Goal: Information Seeking & Learning: Understand process/instructions

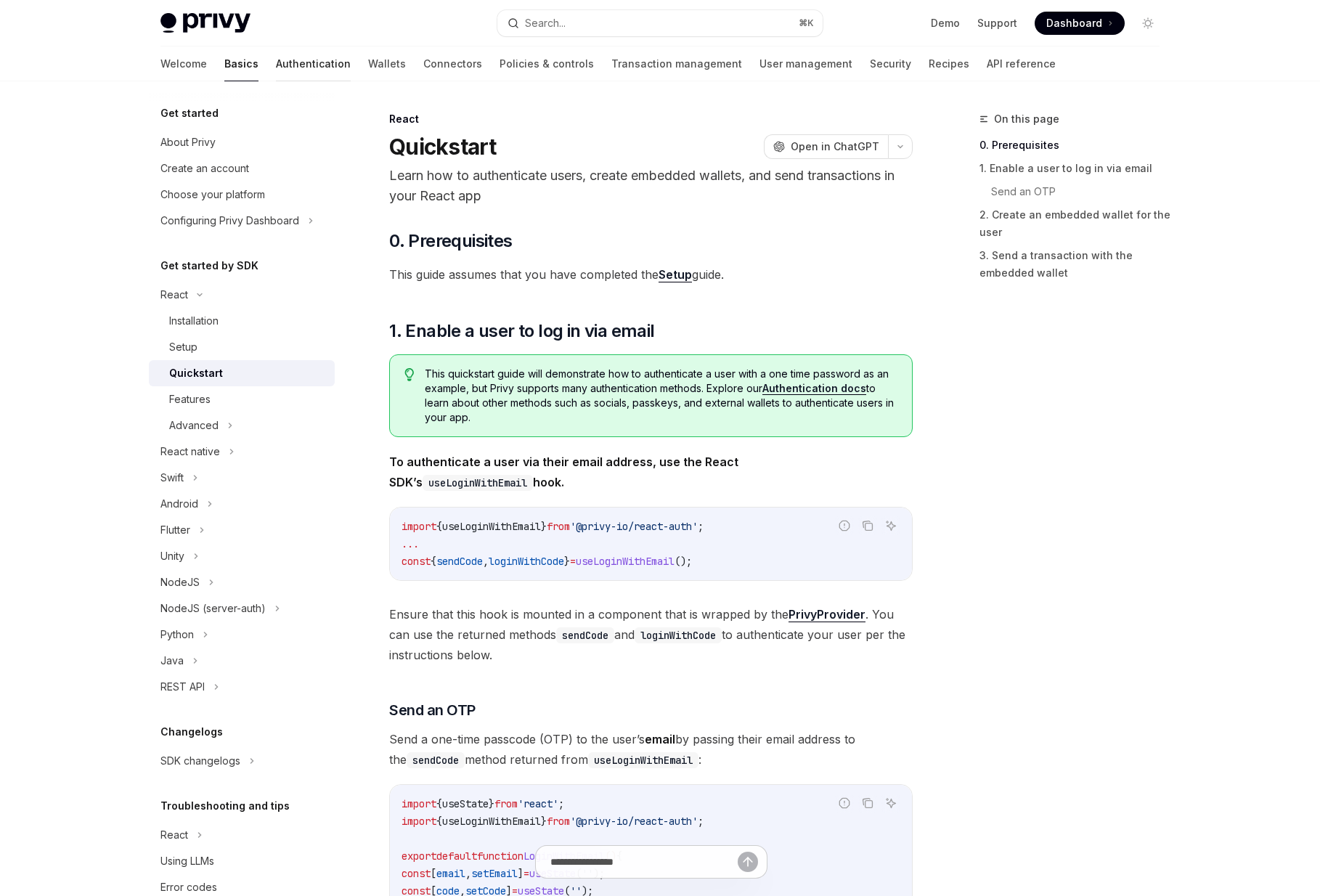
click at [276, 69] on link "Authentication" at bounding box center [314, 63] width 75 height 34
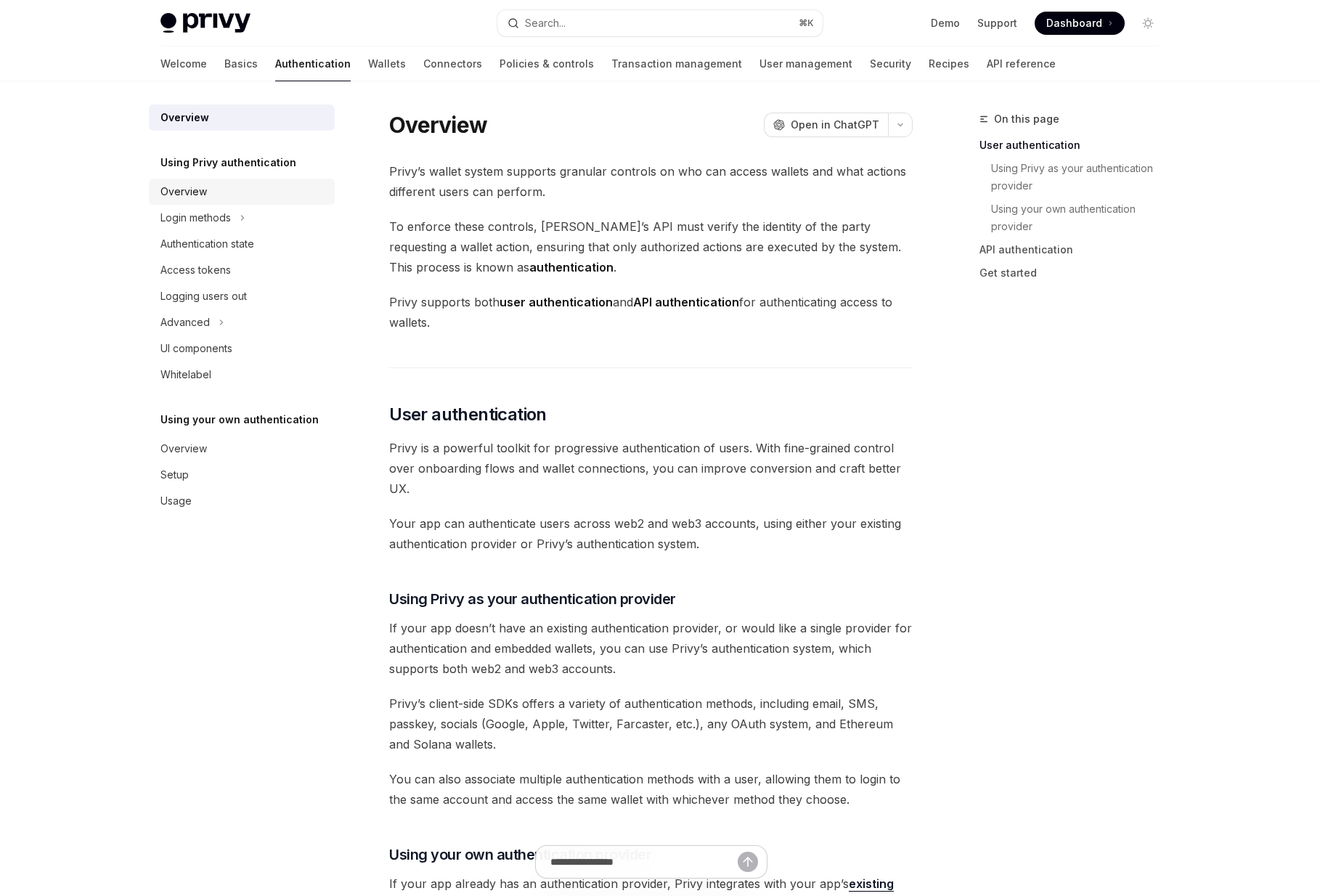
click at [221, 193] on div "Overview" at bounding box center [243, 192] width 165 height 18
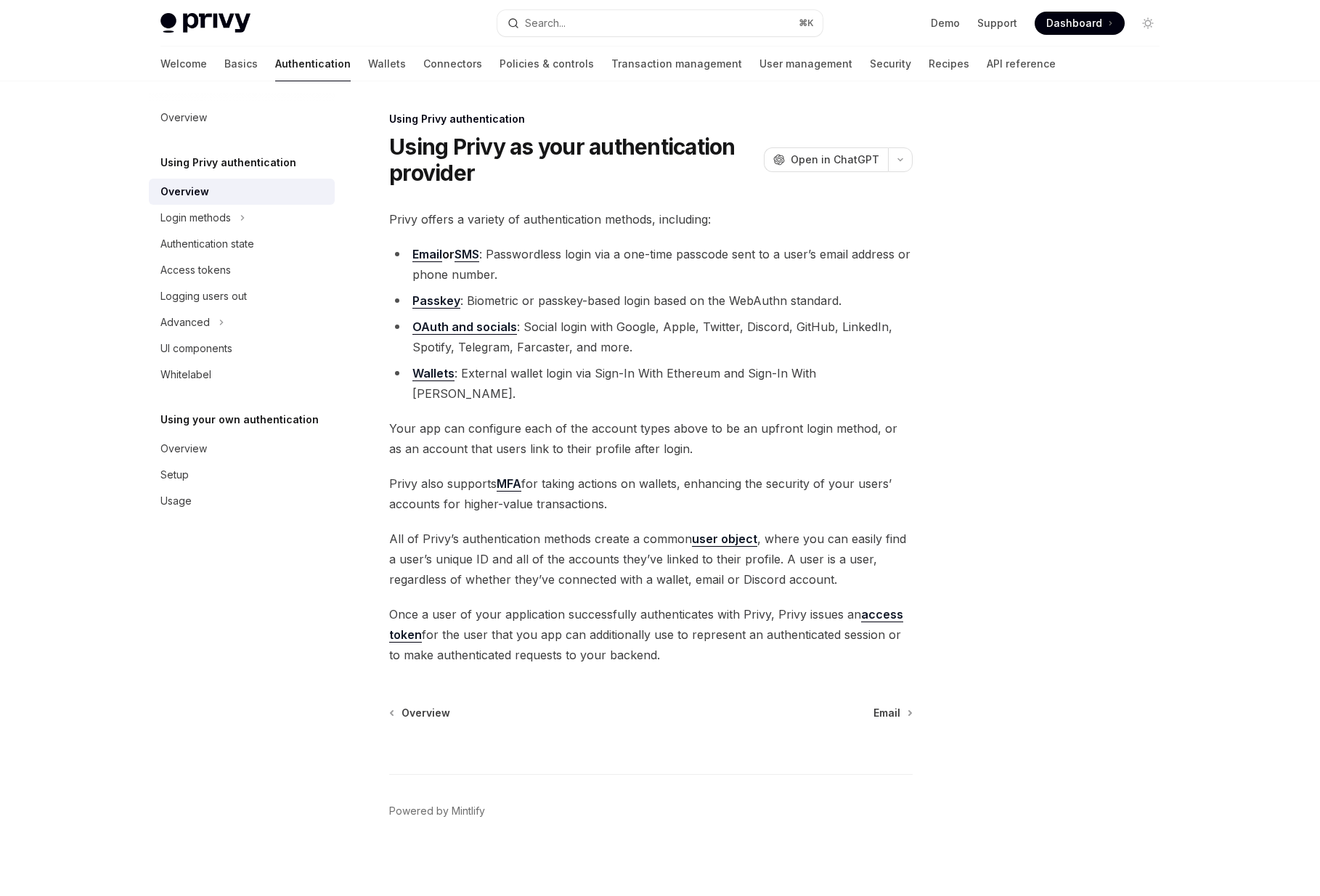
click at [554, 230] on div "Privy offers a variety of authentication methods, including: Email or SMS : Pas…" at bounding box center [651, 438] width 523 height 456
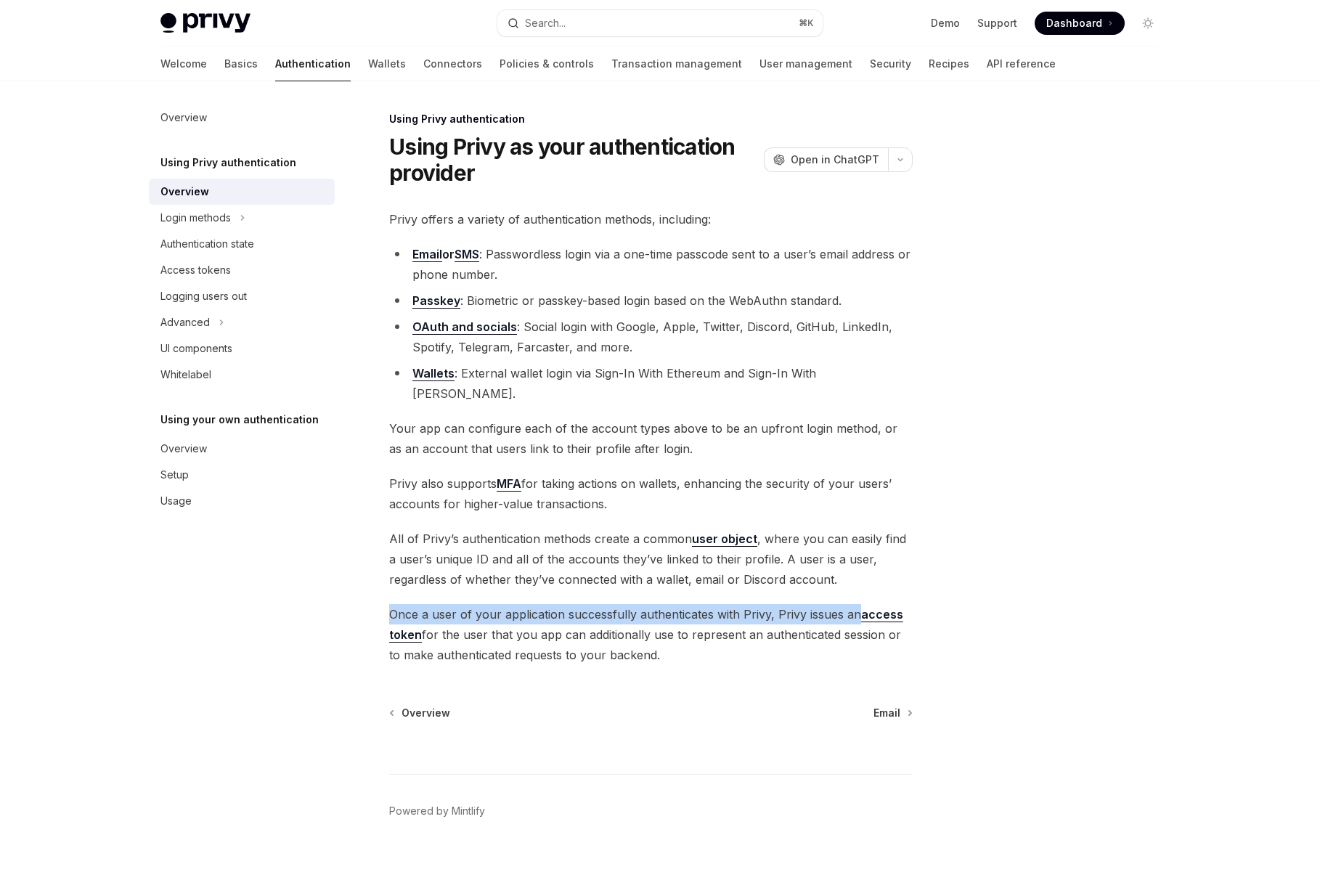
drag, startPoint x: 393, startPoint y: 599, endPoint x: 858, endPoint y: 593, distance: 465.0
click at [858, 604] on span "Once a user of your application successfully authenticates with Privy, Privy is…" at bounding box center [651, 634] width 523 height 61
drag, startPoint x: 423, startPoint y: 613, endPoint x: 713, endPoint y: 642, distance: 291.4
click at [713, 642] on span "Once a user of your application successfully authenticates with Privy, Privy is…" at bounding box center [651, 634] width 523 height 61
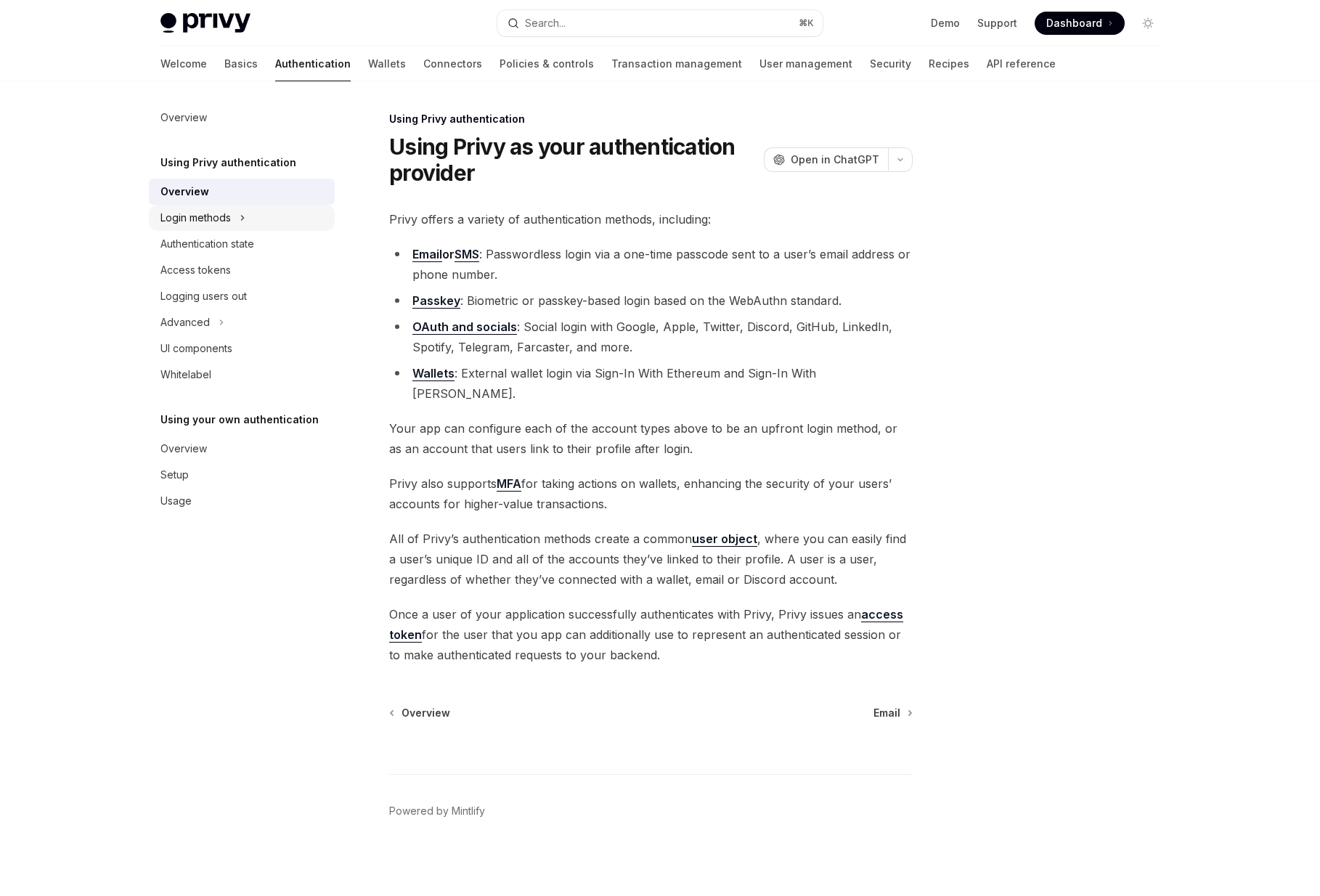
click at [226, 223] on div "Login methods" at bounding box center [196, 218] width 71 height 18
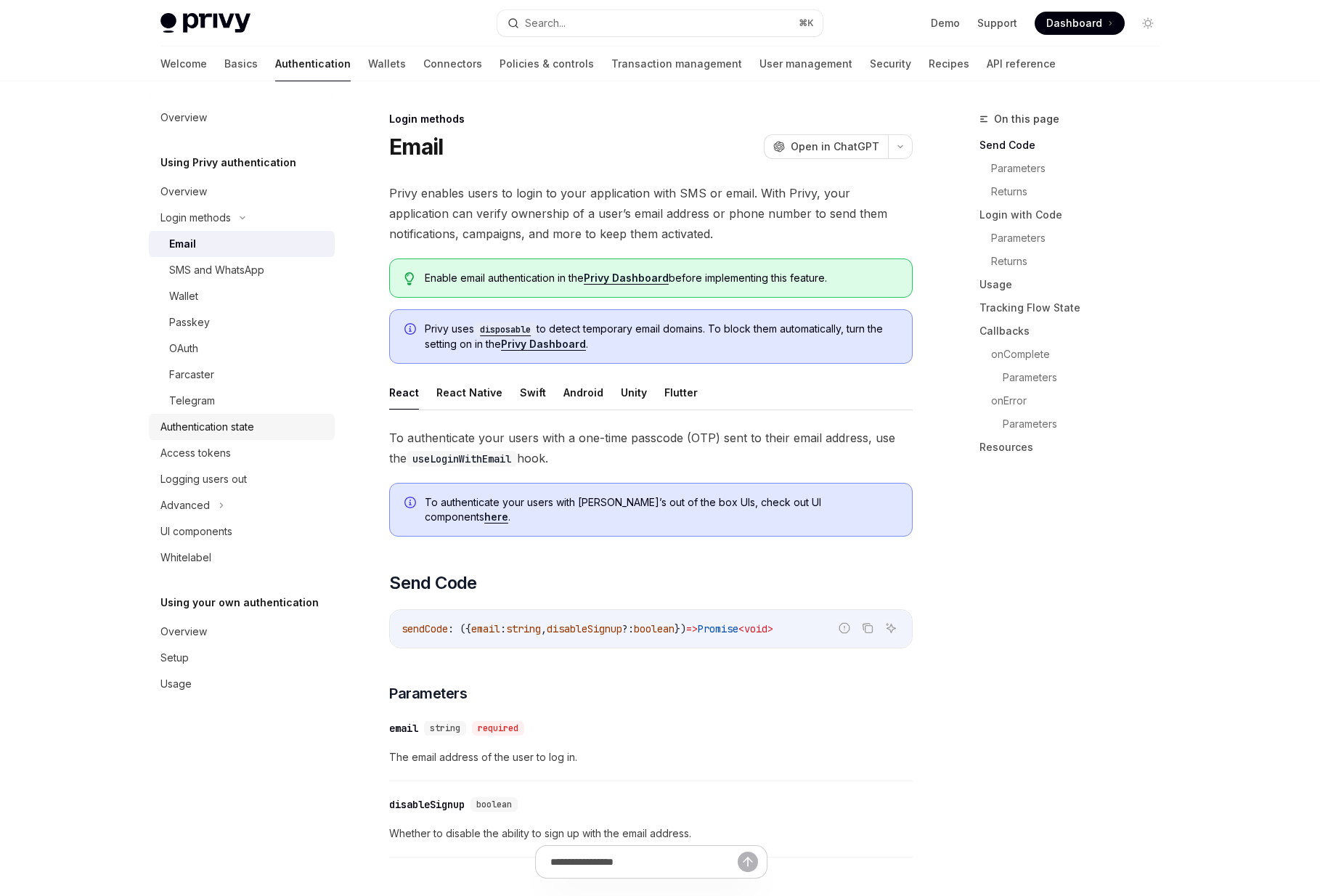
click at [213, 434] on div "Authentication state" at bounding box center [207, 427] width 93 height 18
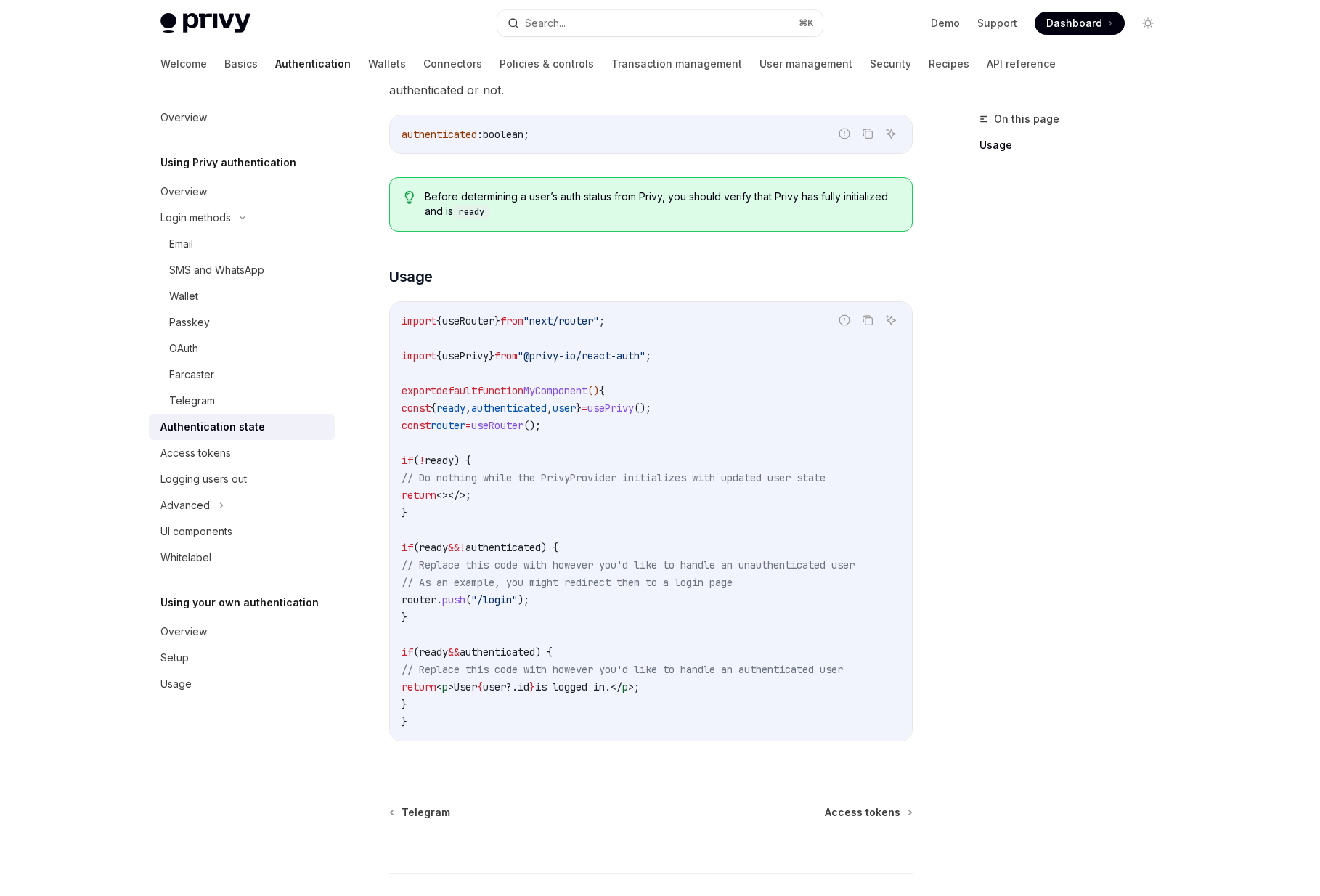
scroll to position [282, 0]
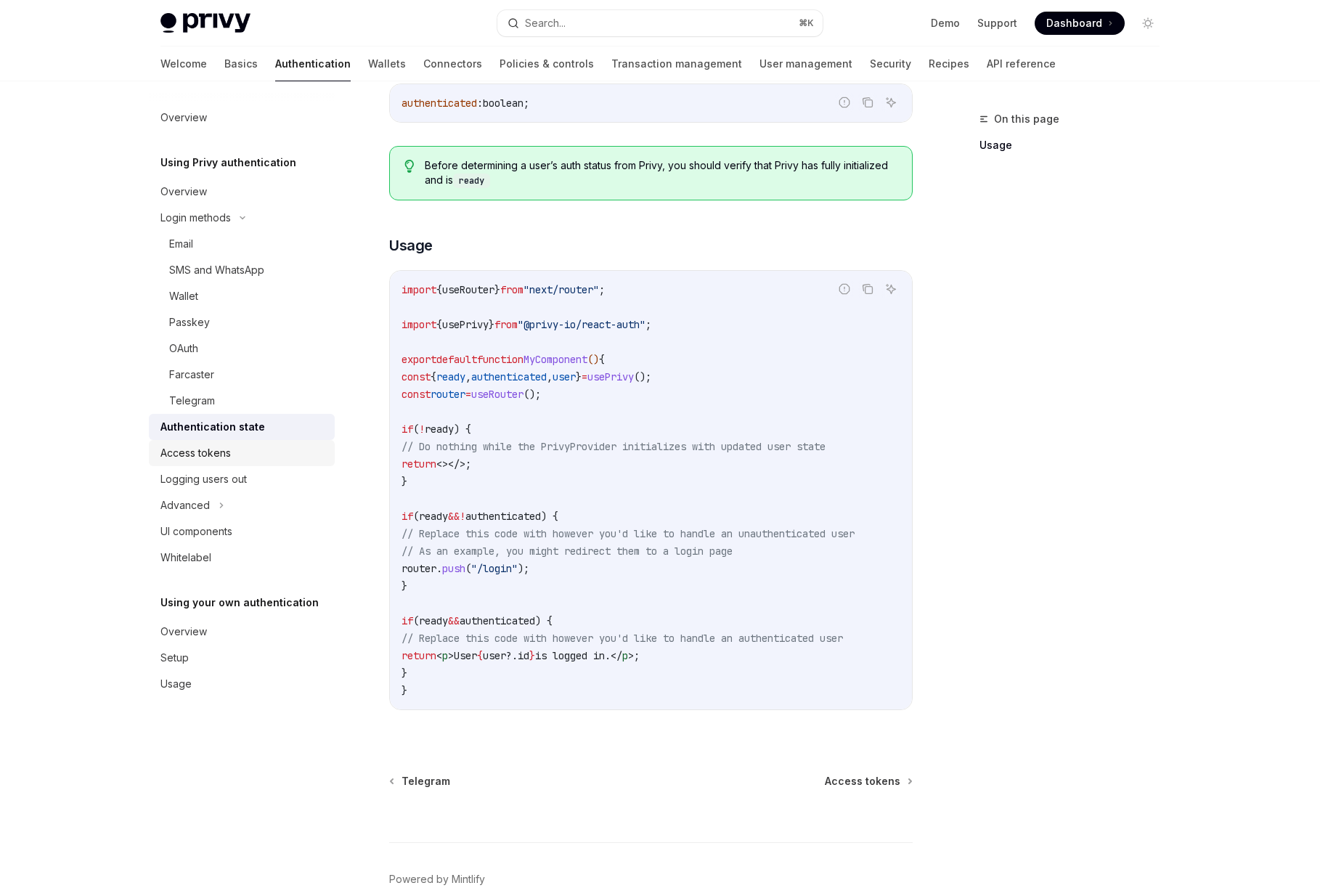
click at [210, 455] on div "Access tokens" at bounding box center [196, 453] width 71 height 18
type textarea "*"
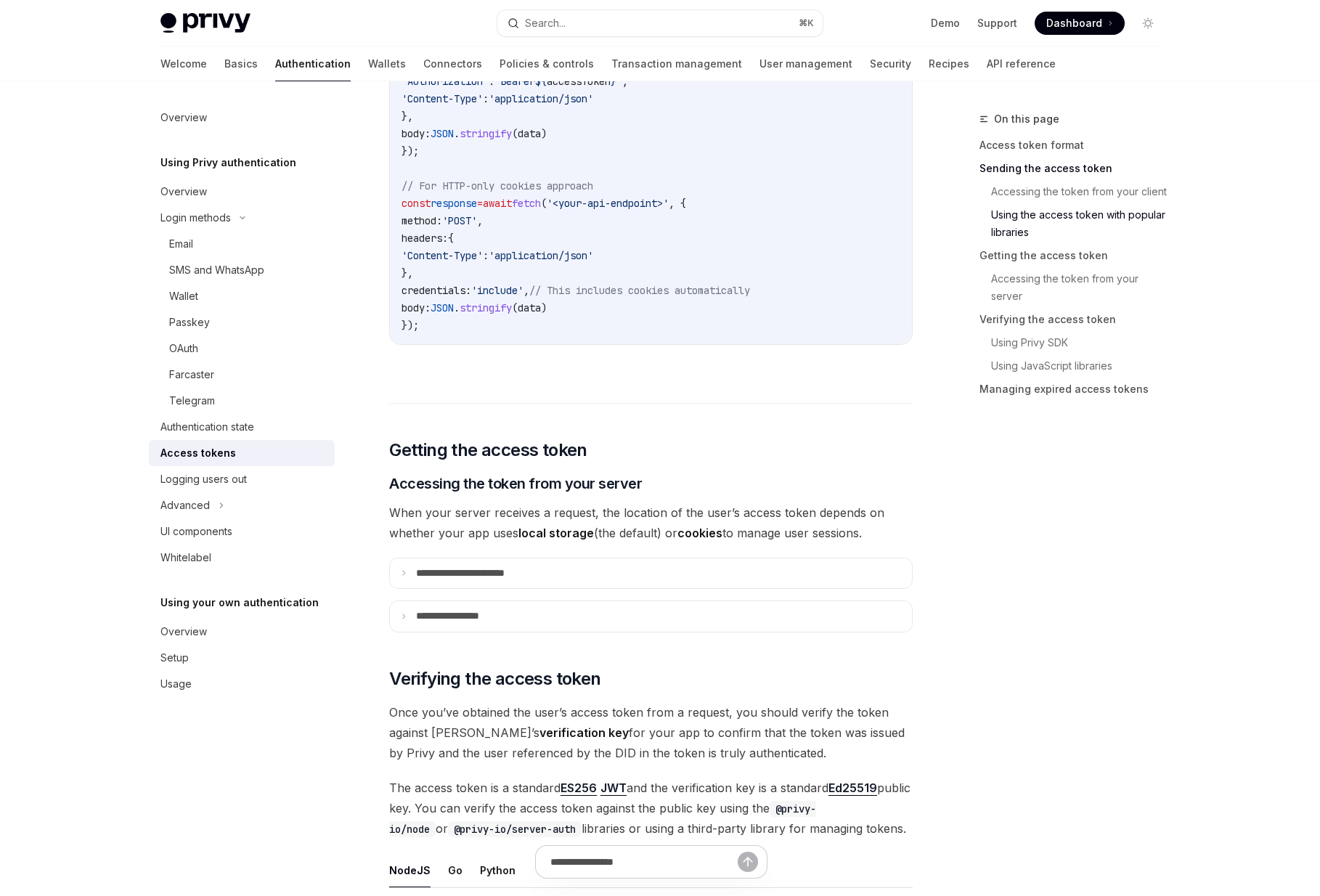
scroll to position [1507, 0]
click at [403, 612] on icon at bounding box center [403, 615] width 7 height 7
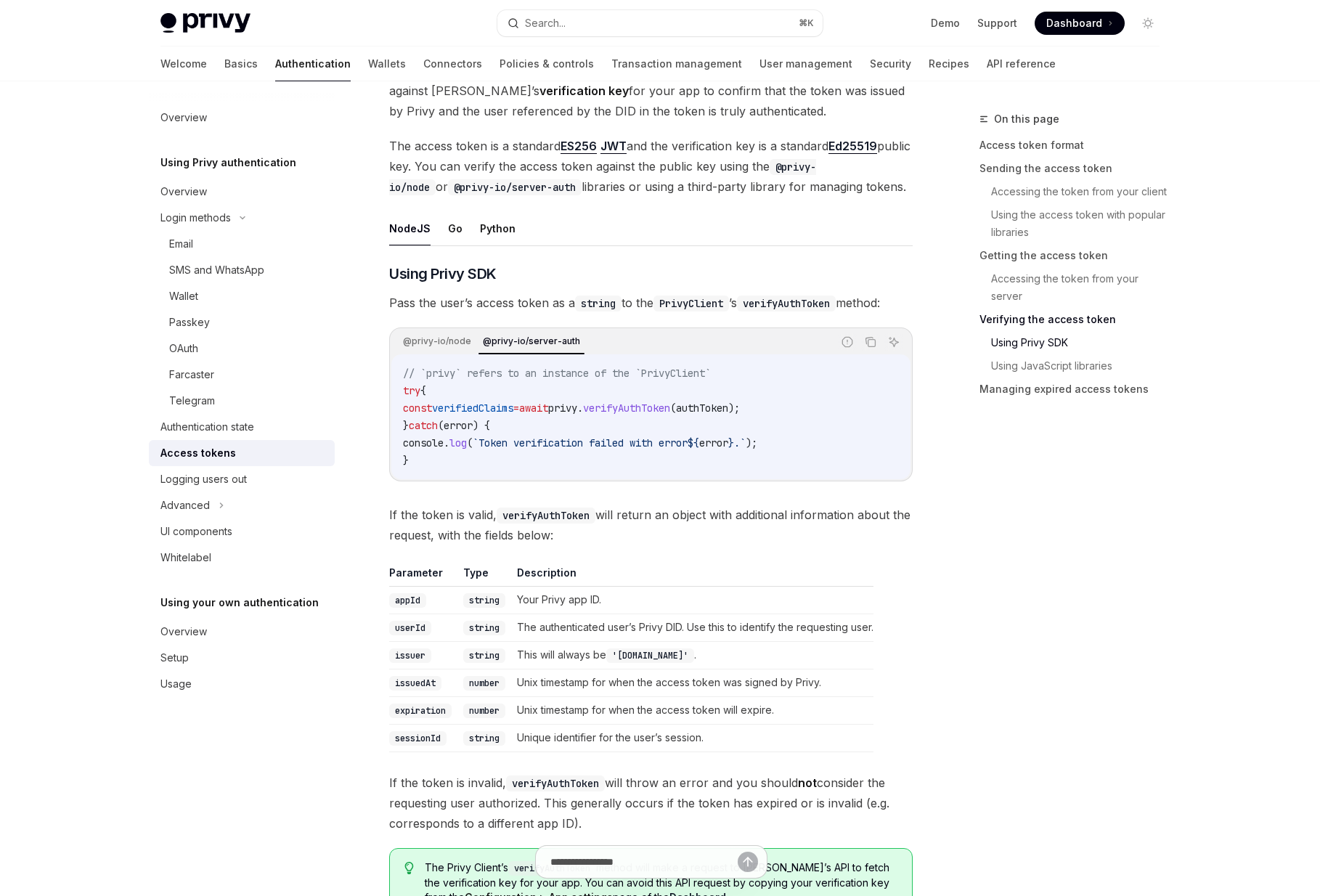
scroll to position [2460, 0]
click at [392, 465] on div "// `privy` refers to an instance of the `PrivyClient` try { const verifiedClaim…" at bounding box center [651, 414] width 519 height 125
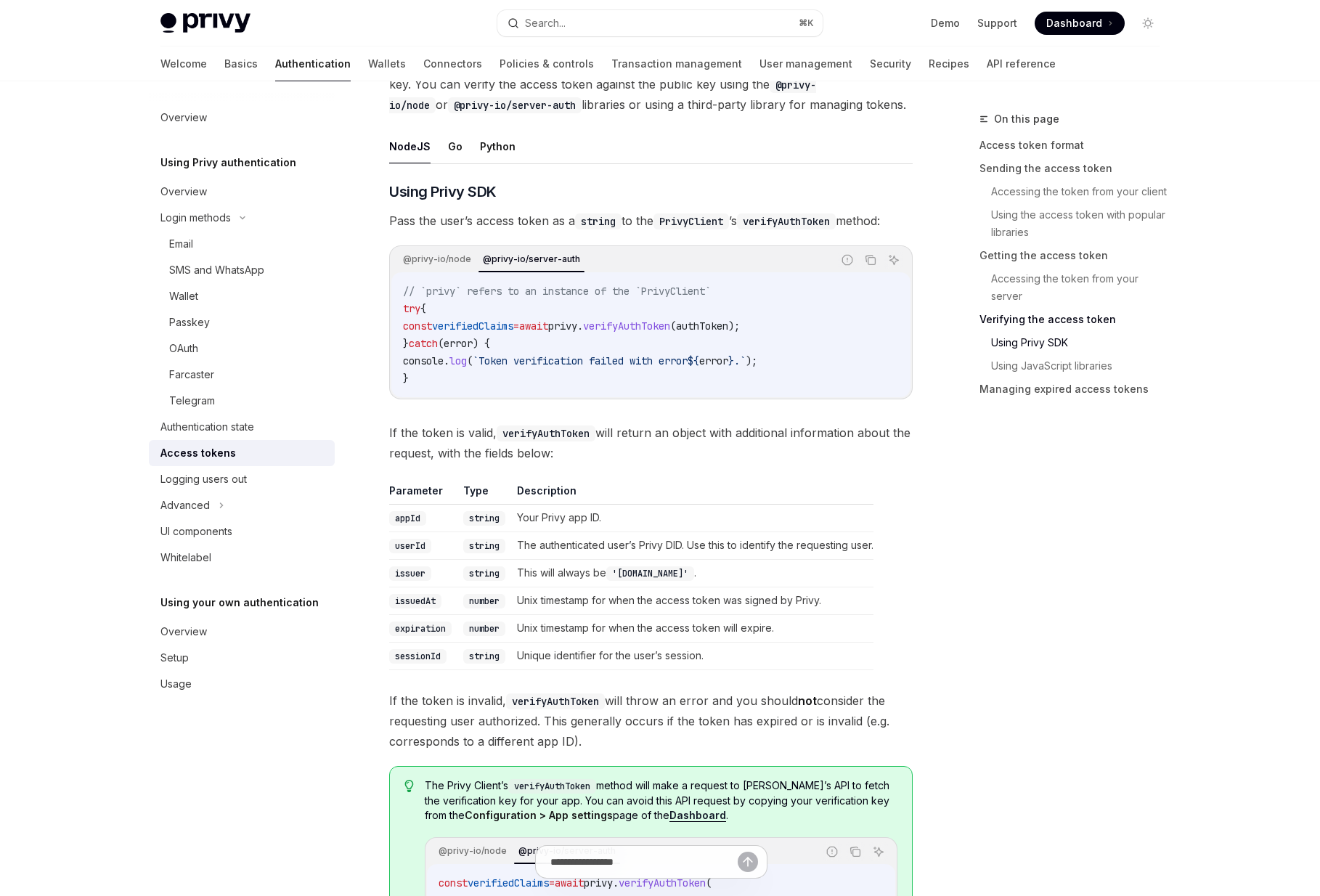
scroll to position [2542, 0]
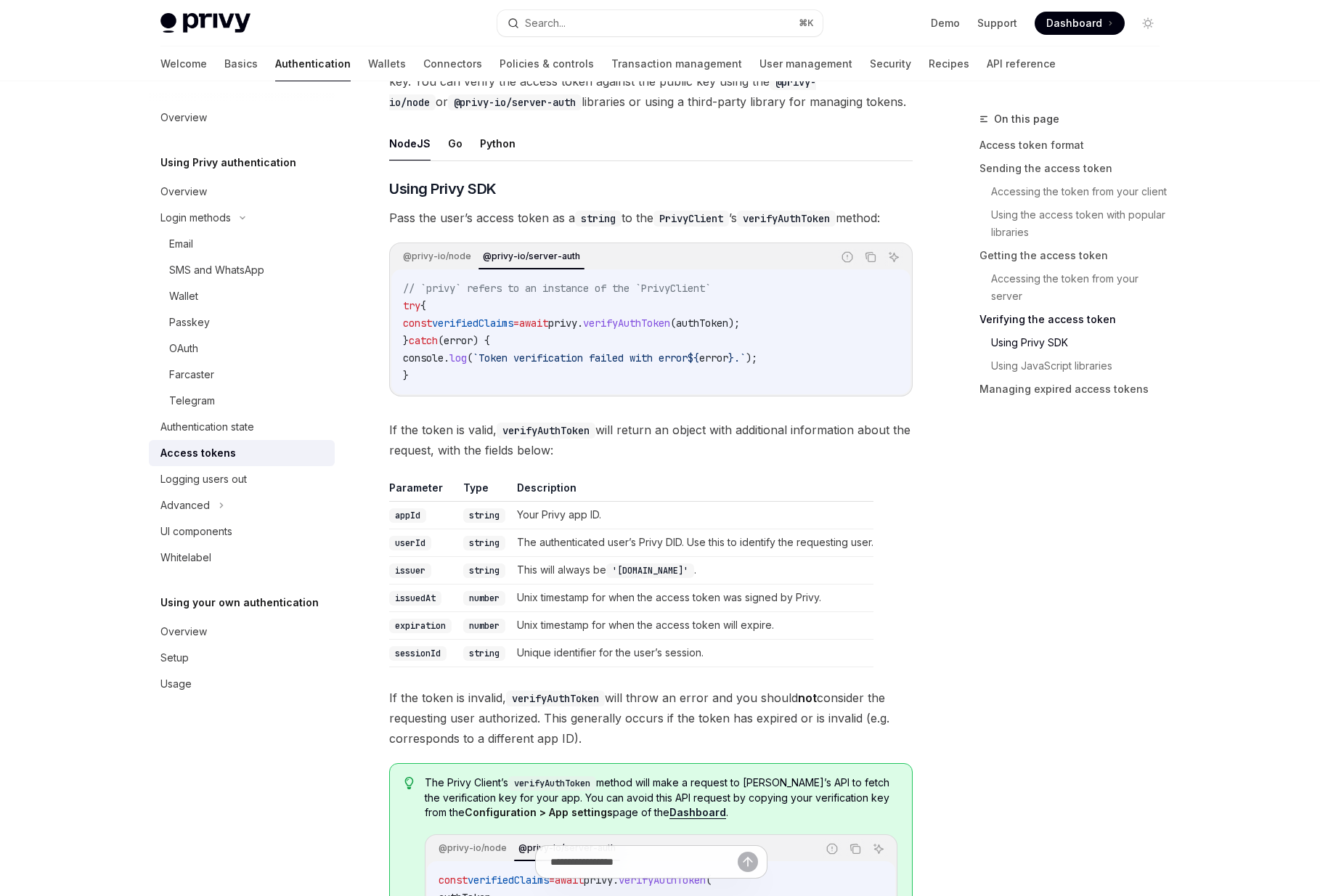
click at [392, 380] on div "// `privy` refers to an instance of the `PrivyClient` try { const verifiedClaim…" at bounding box center [651, 331] width 519 height 125
click at [390, 385] on div "@privy-io/node @privy-io/server-auth Report incorrect code Copy Ask AI // `priv…" at bounding box center [651, 320] width 523 height 154
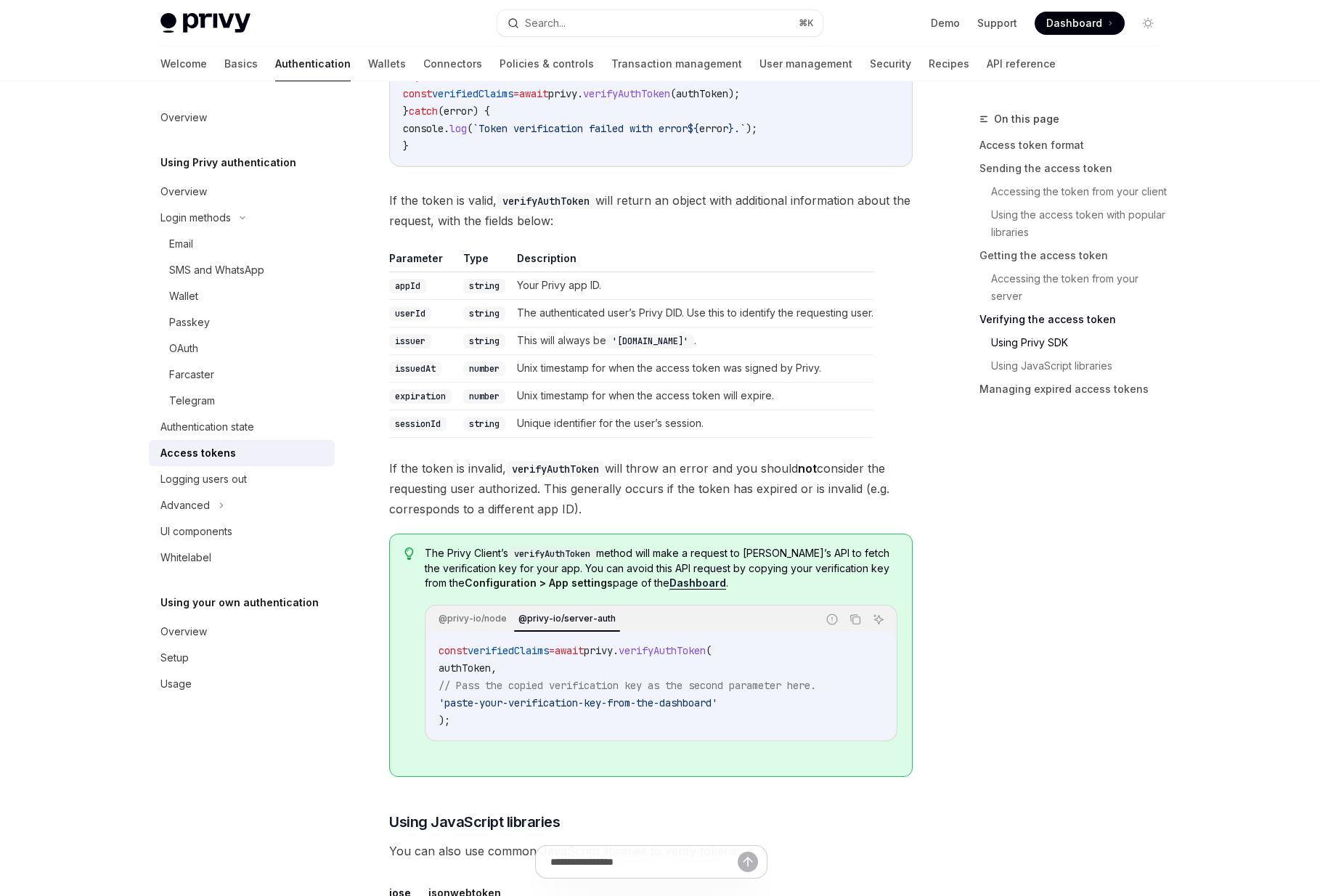
scroll to position [2809, 0]
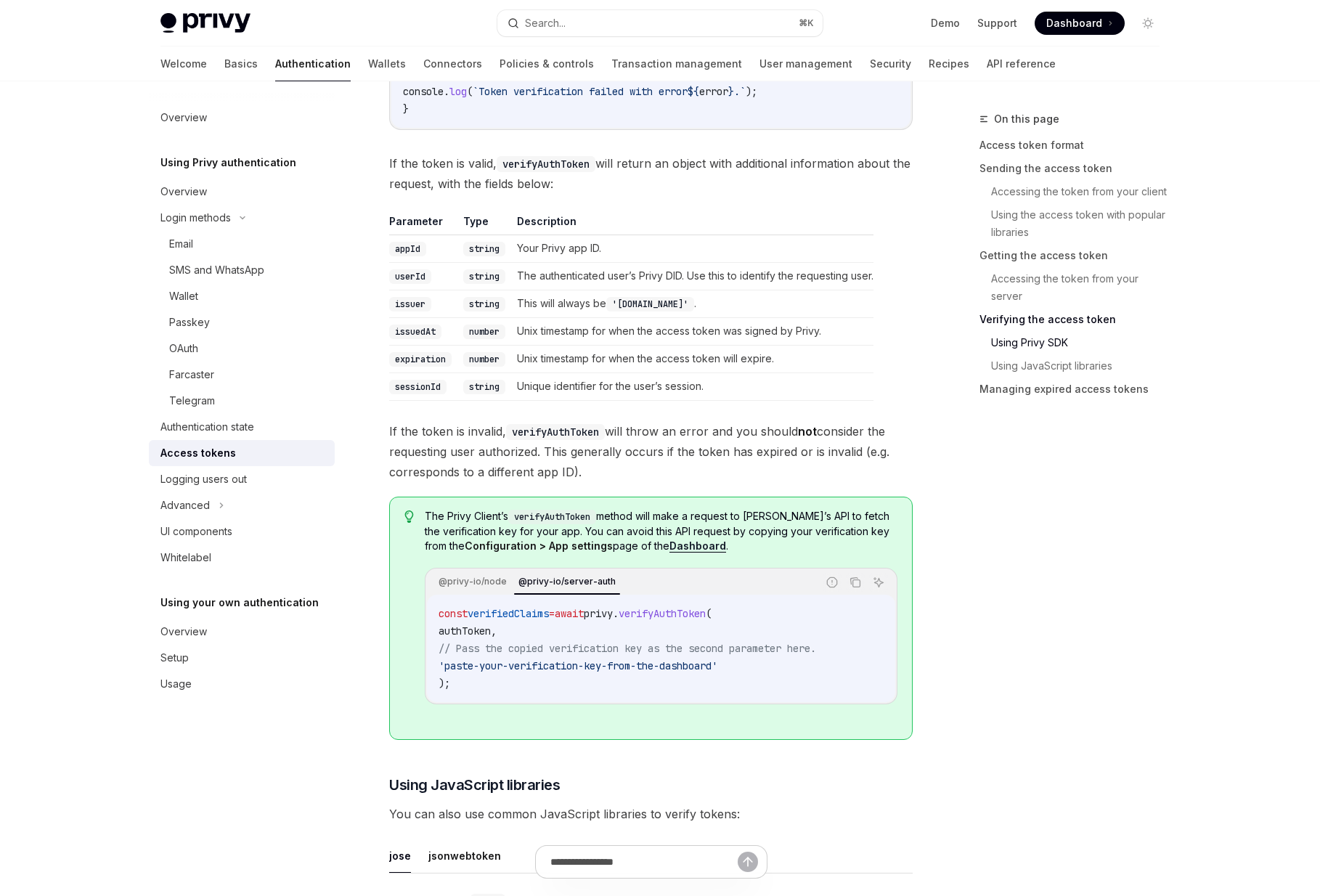
click at [390, 420] on div "​ Using Privy SDK Pass the user’s access token as a string to the PrivyClient ’…" at bounding box center [651, 690] width 523 height 1556
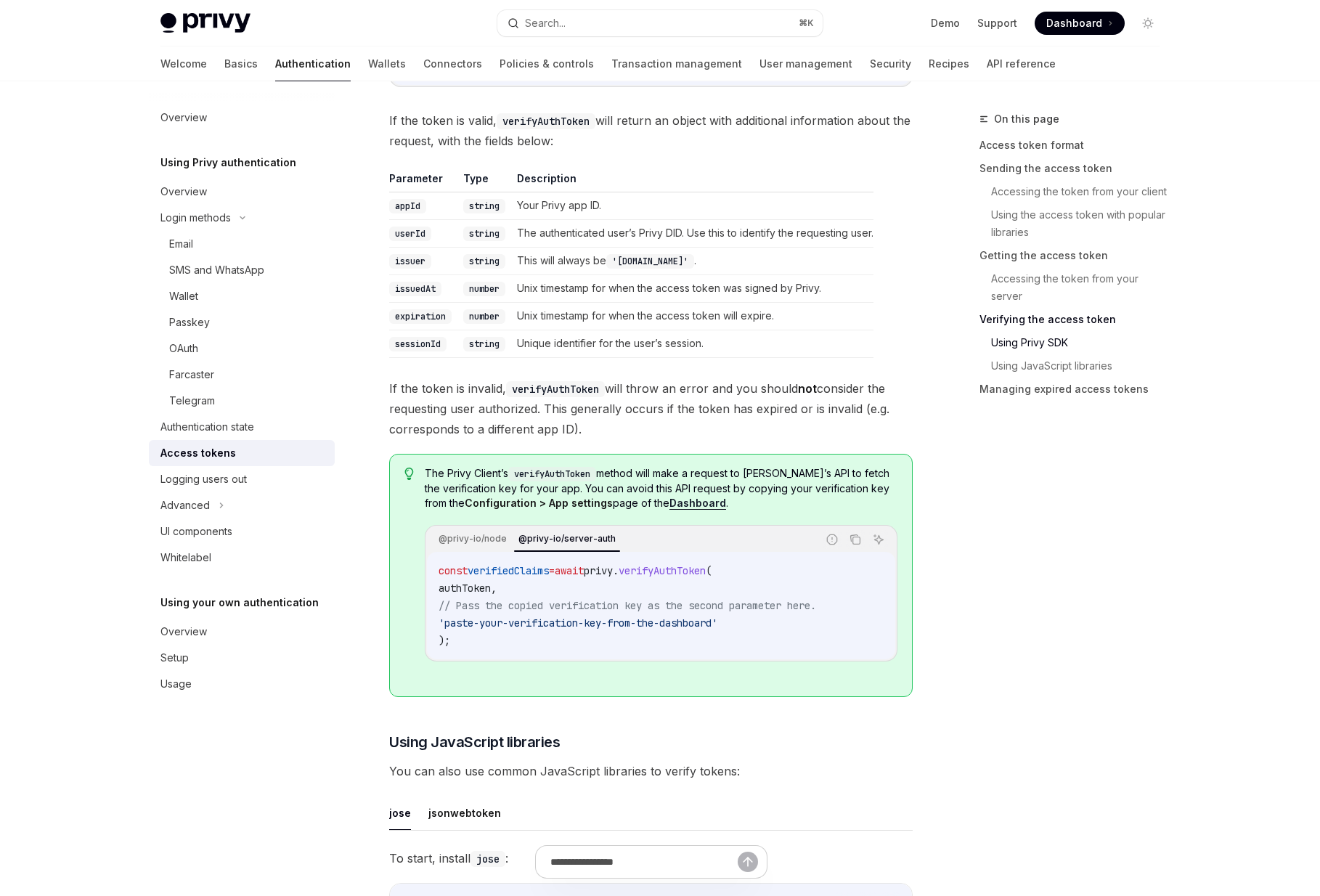
scroll to position [2860, 0]
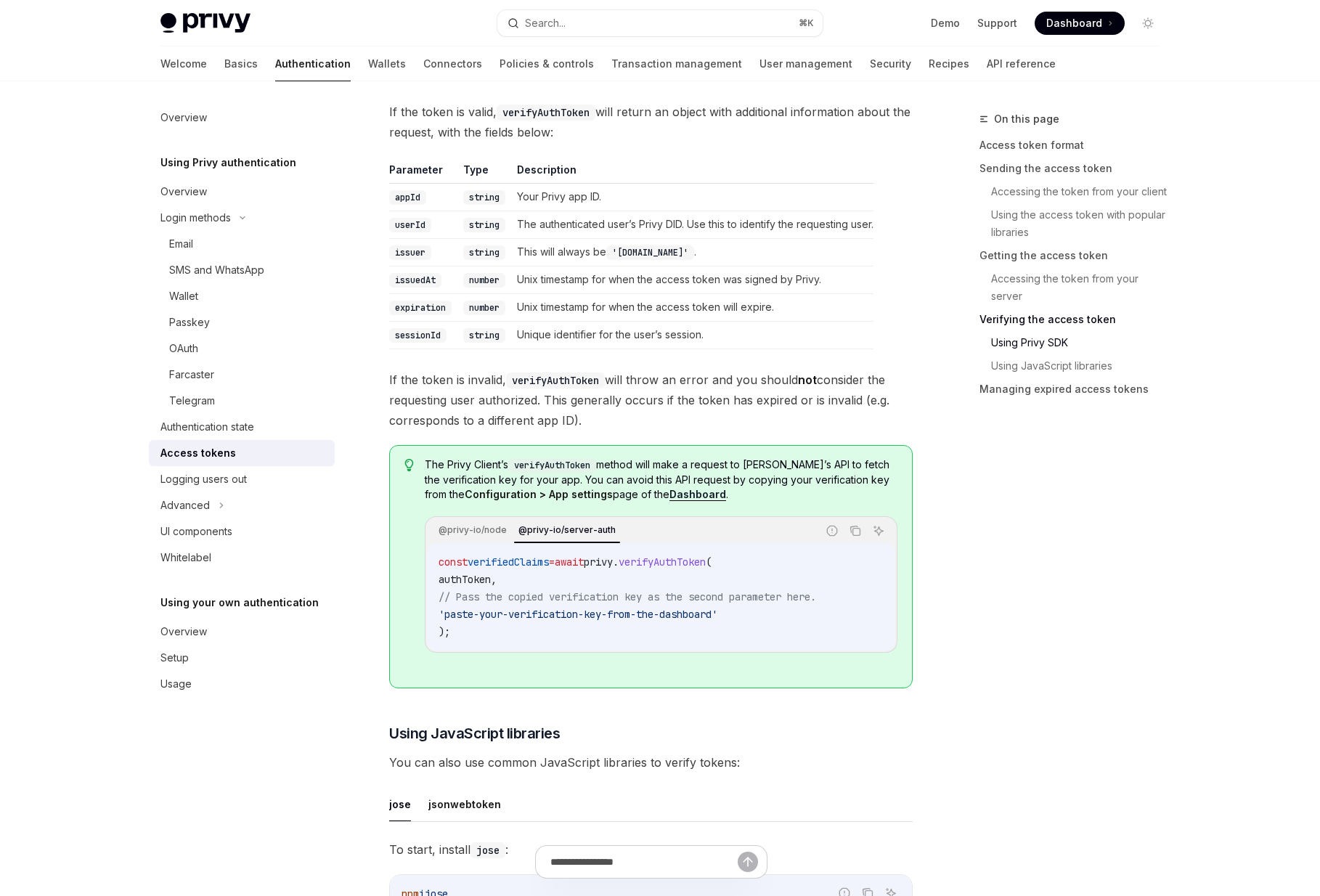
drag, startPoint x: 392, startPoint y: 378, endPoint x: 515, endPoint y: 378, distance: 123.0
click at [515, 378] on span "If the token is invalid, verifyAuthToken will throw an error and you should not…" at bounding box center [651, 400] width 523 height 61
click at [515, 378] on code "verifyAuthToken" at bounding box center [556, 381] width 98 height 16
drag, startPoint x: 515, startPoint y: 378, endPoint x: 362, endPoint y: 378, distance: 153.0
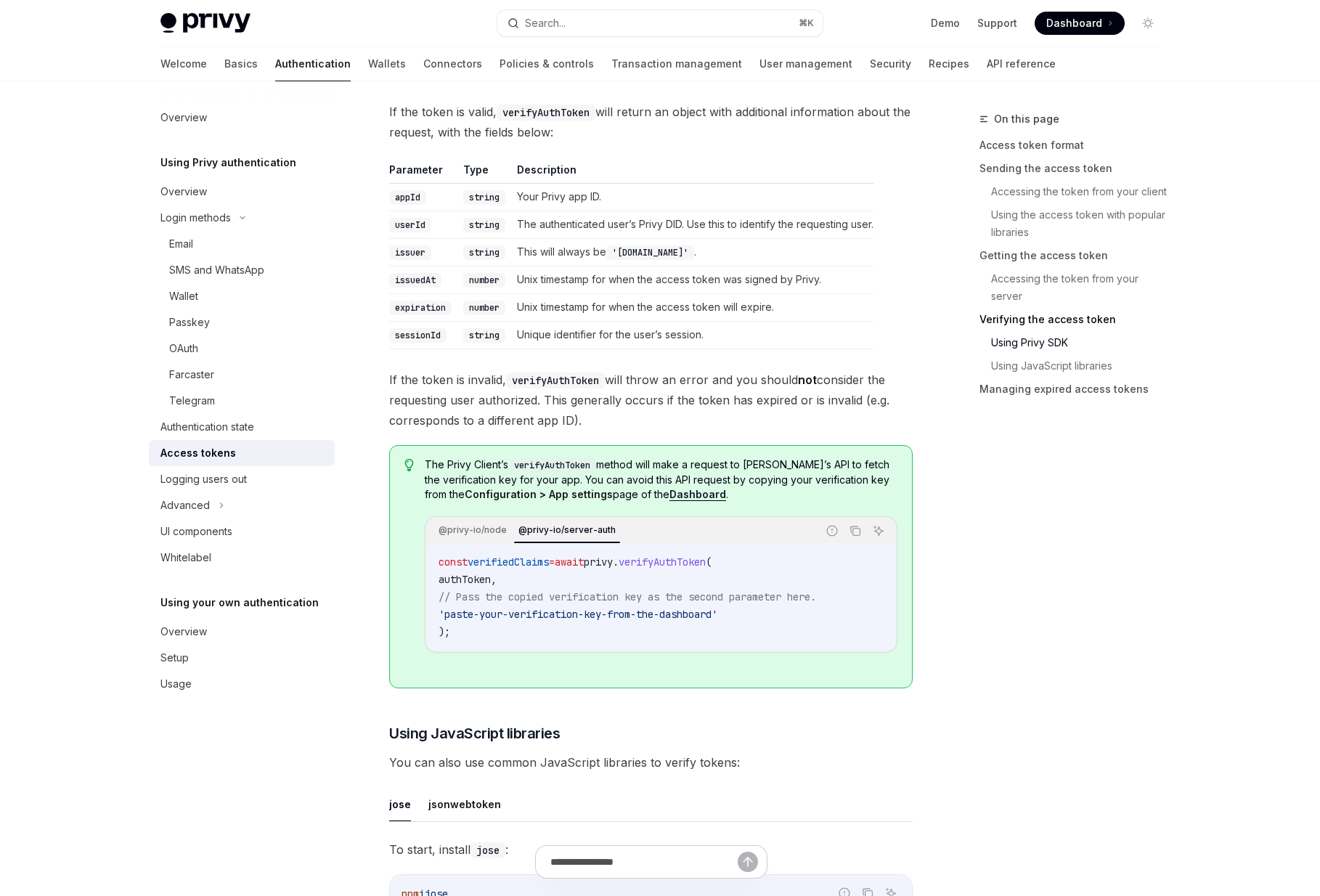
click at [408, 427] on span "If the token is invalid, verifyAuthToken will throw an error and you should not…" at bounding box center [651, 400] width 523 height 61
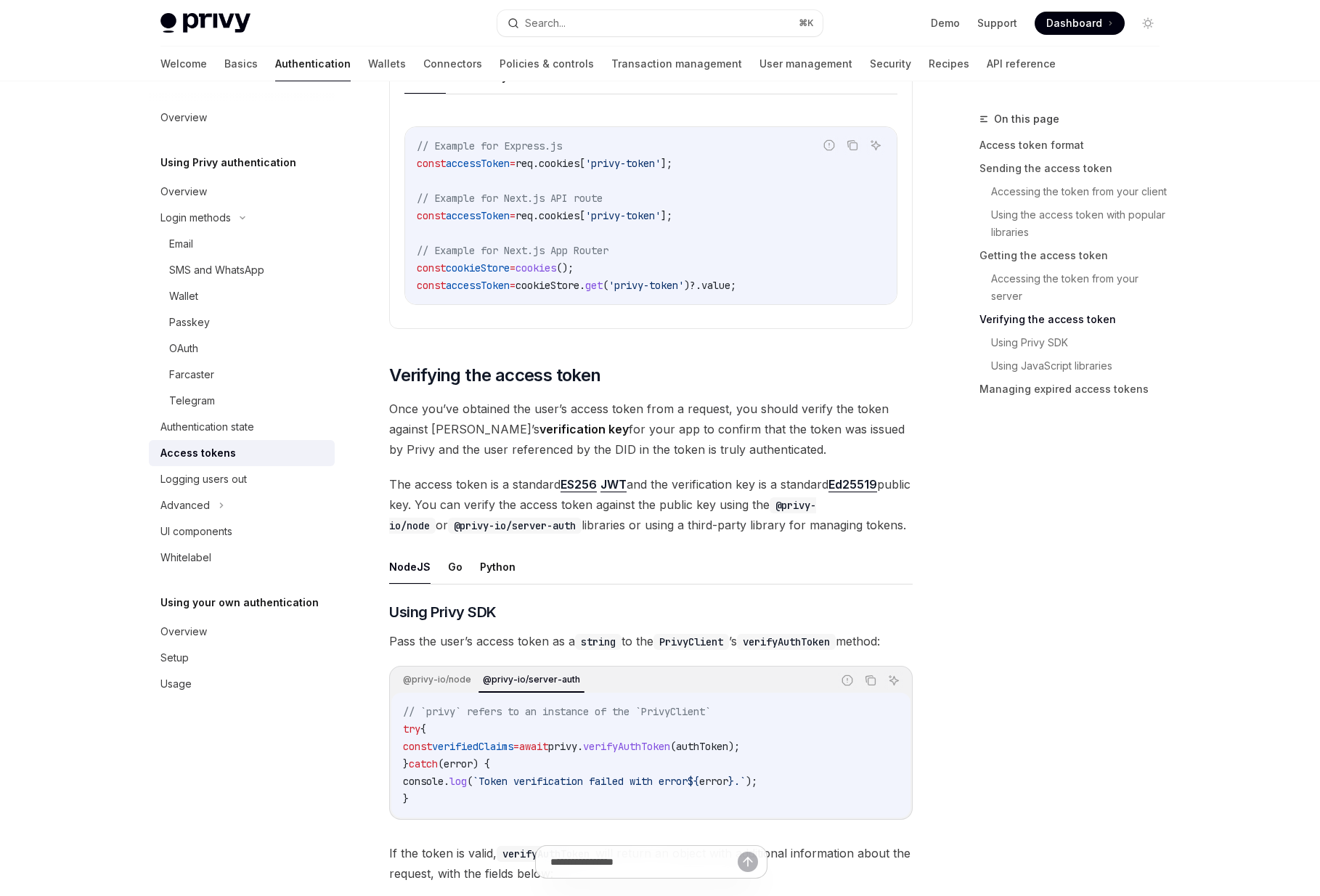
scroll to position [2030, 0]
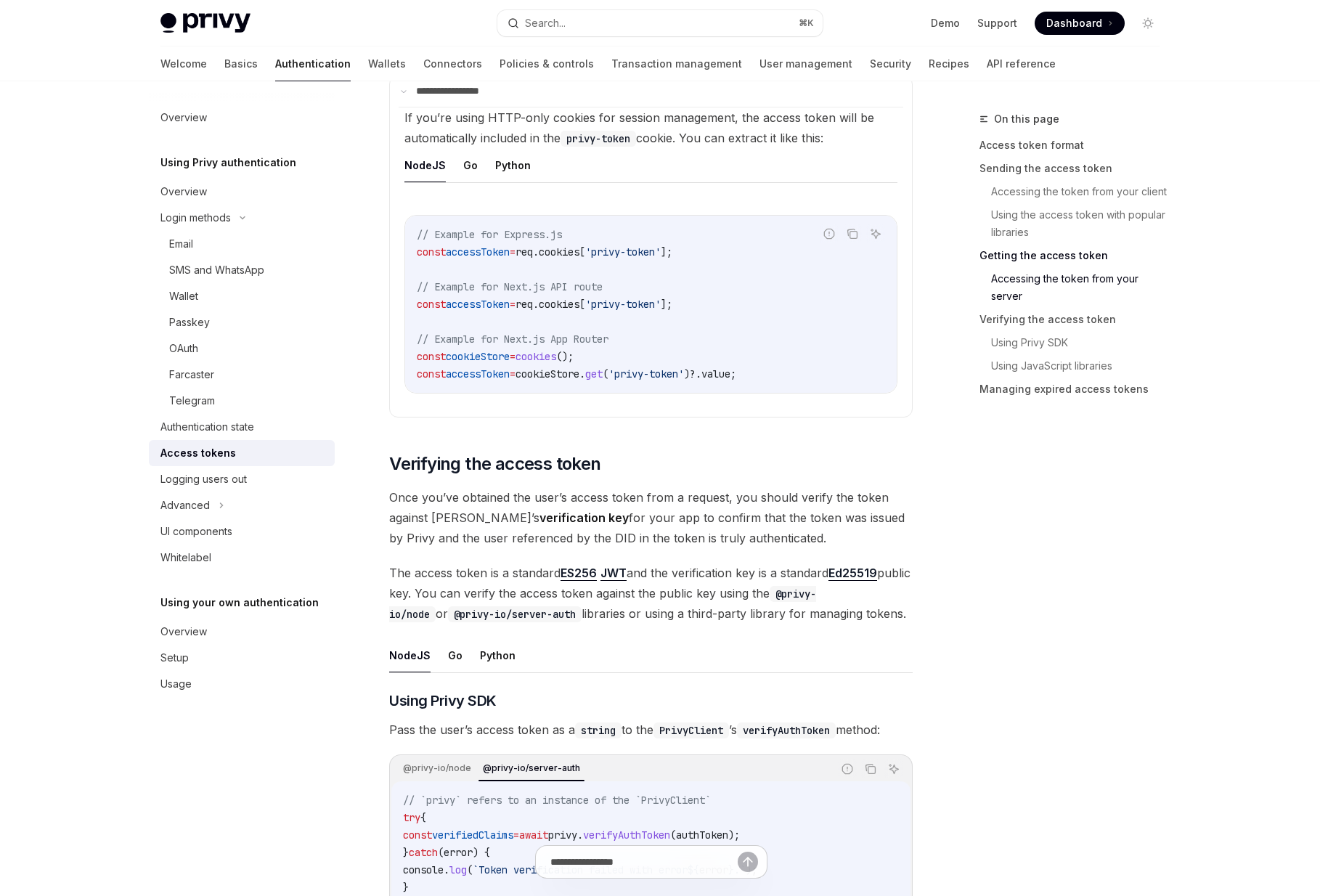
click at [385, 423] on div "**********" at bounding box center [514, 430] width 802 height 4700
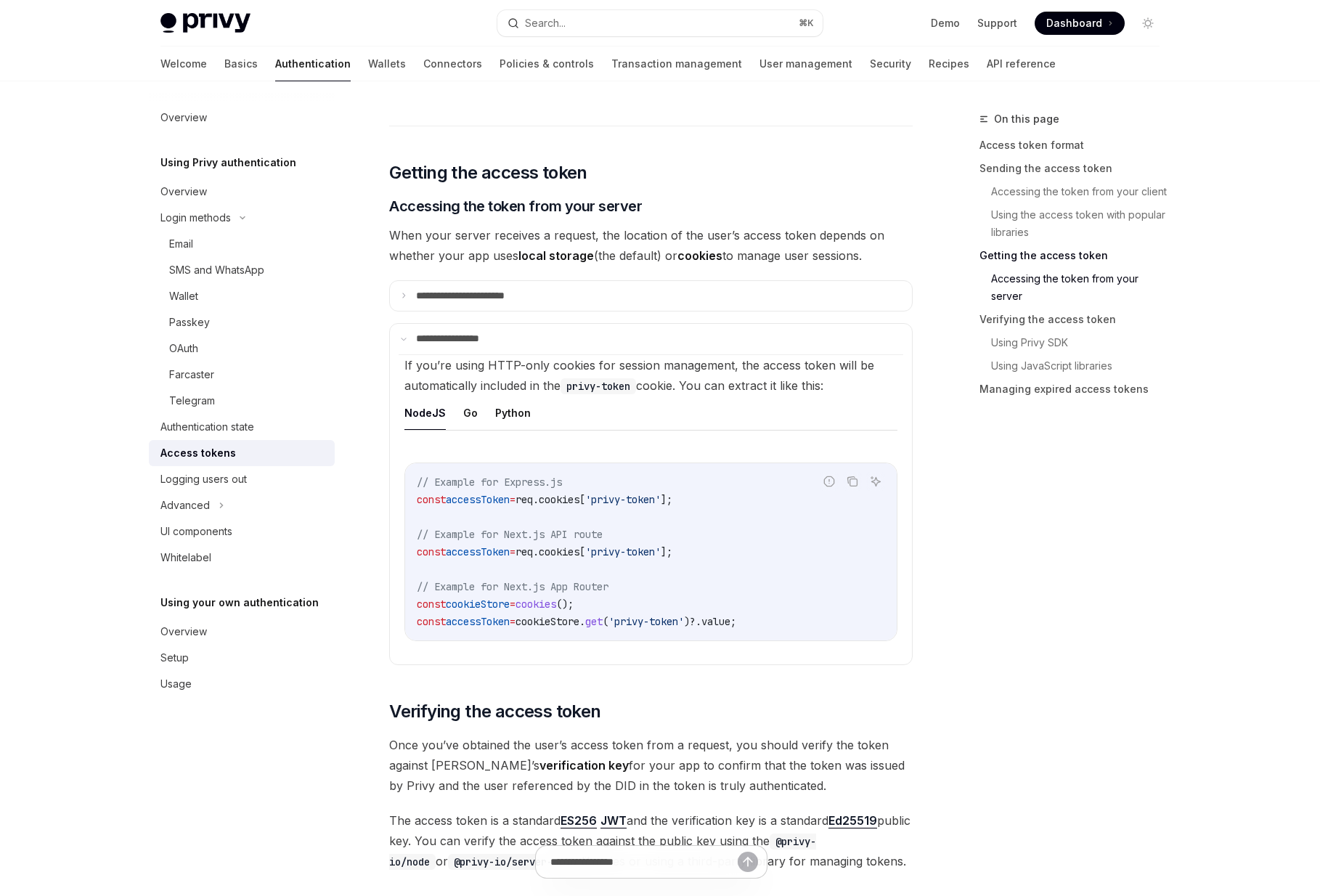
scroll to position [1717, 0]
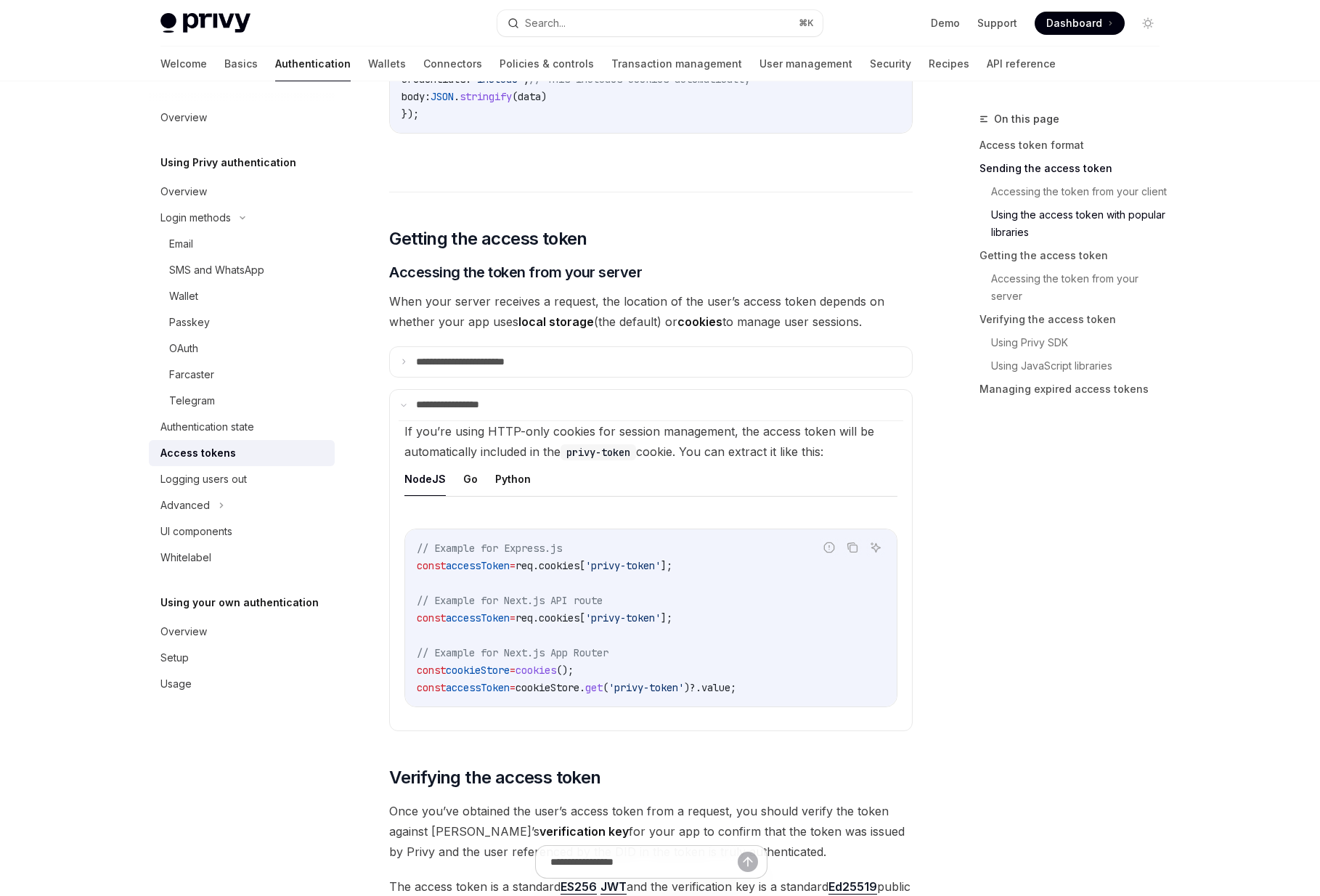
click at [385, 423] on div "**********" at bounding box center [514, 744] width 802 height 4700
click at [436, 357] on p "**********" at bounding box center [476, 362] width 121 height 13
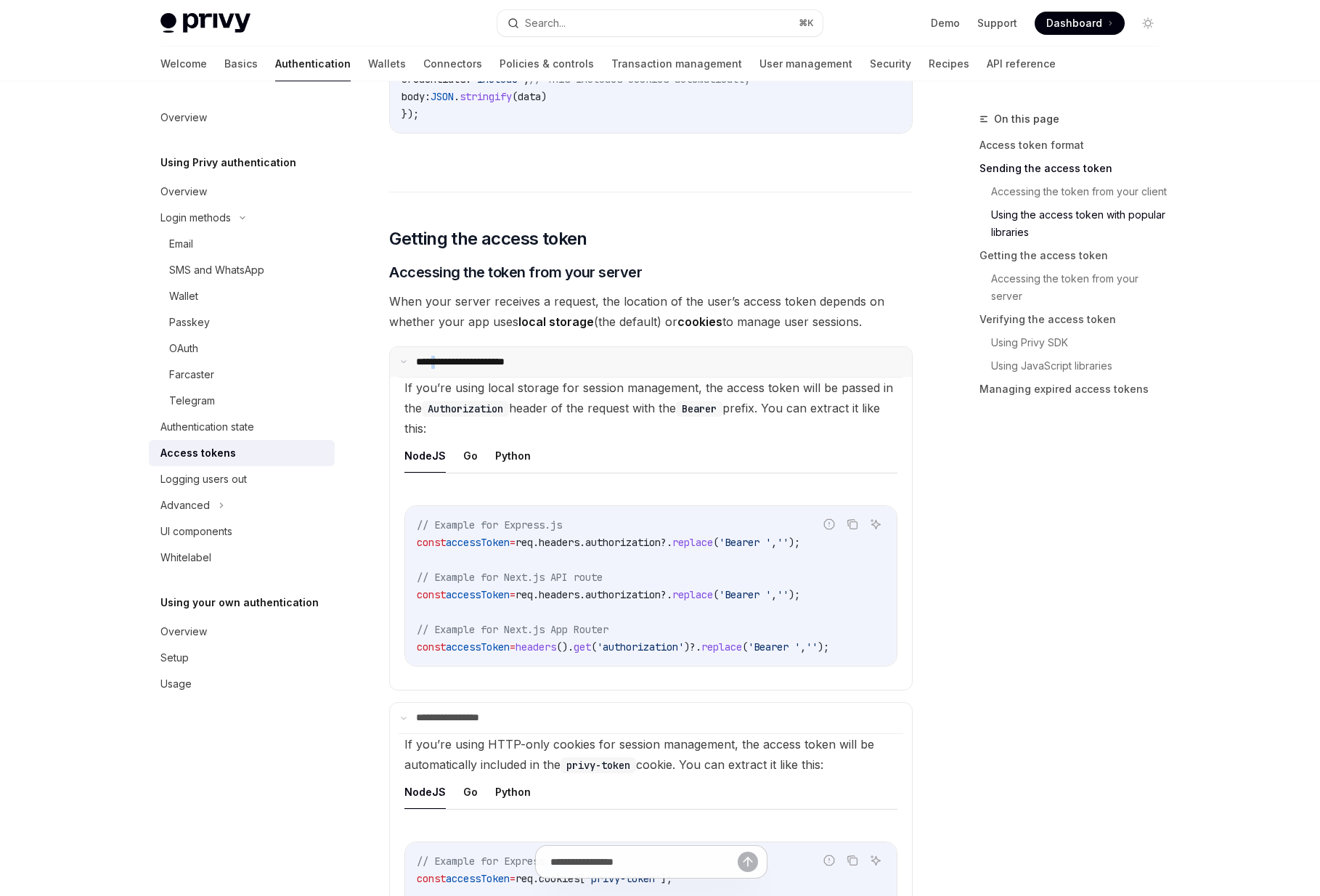
click at [436, 357] on p "**********" at bounding box center [474, 362] width 117 height 13
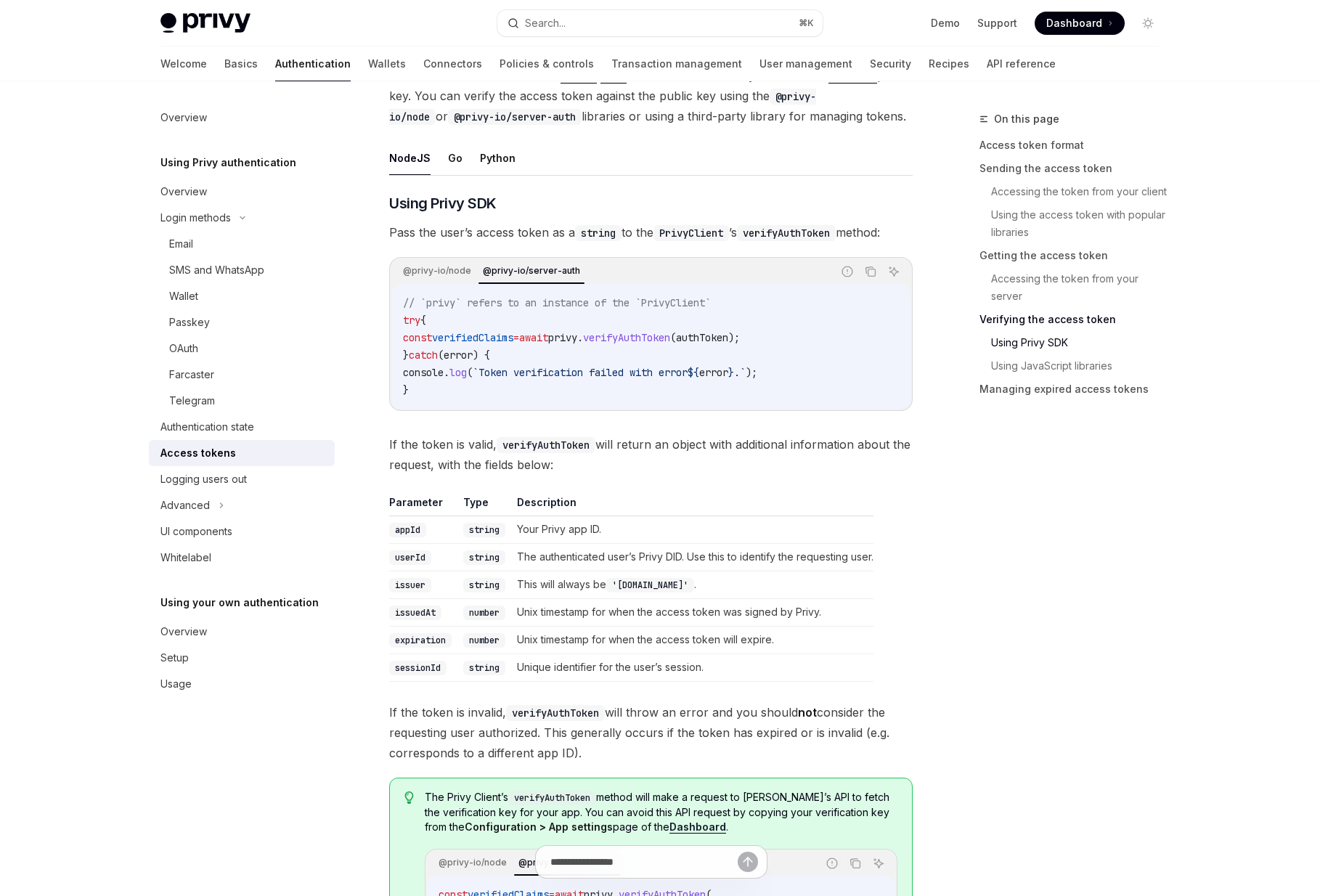
scroll to position [2499, 0]
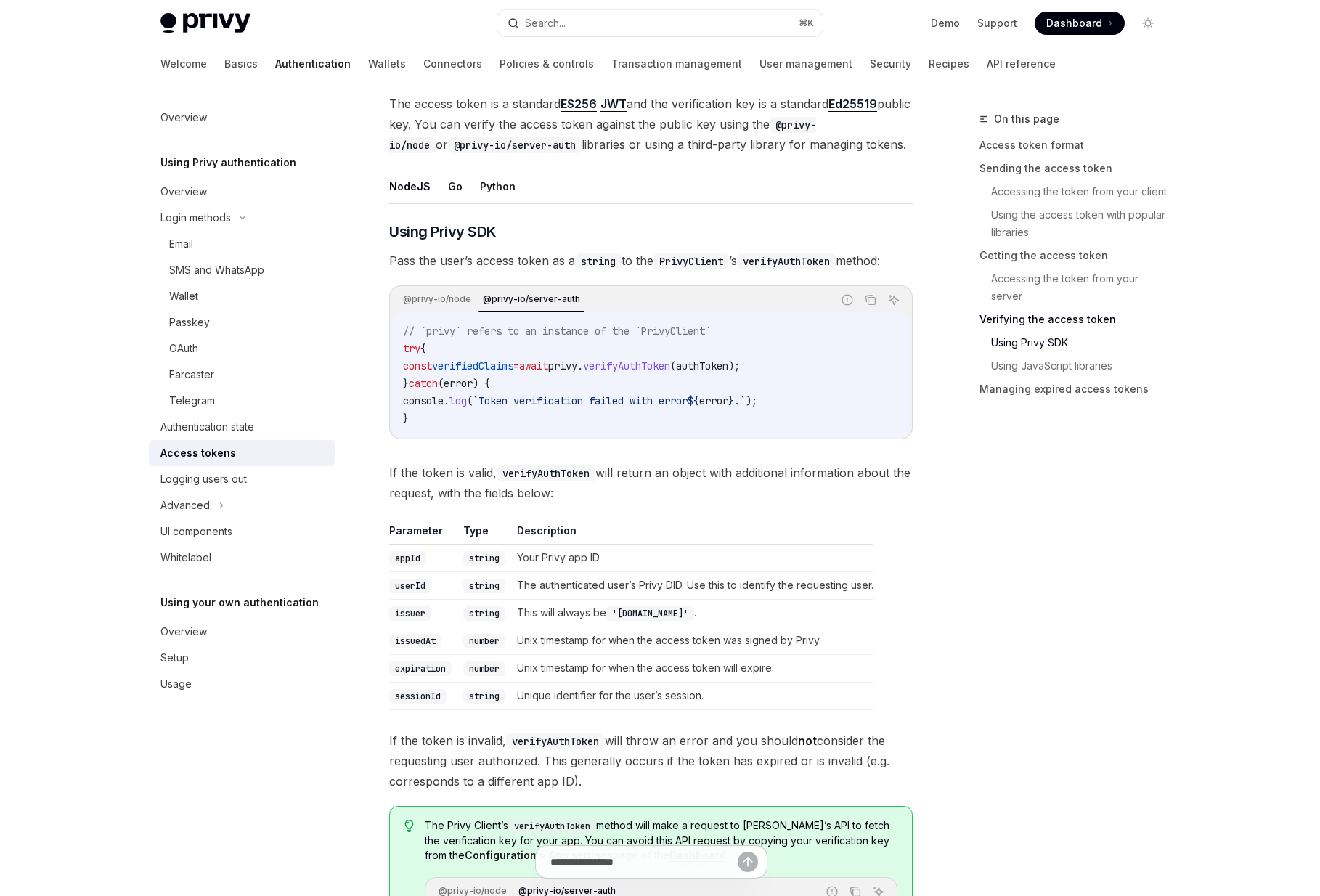
click at [548, 368] on span "await" at bounding box center [534, 365] width 30 height 13
drag, startPoint x: 632, startPoint y: 297, endPoint x: 481, endPoint y: 293, distance: 151.1
click at [481, 293] on div "@privy-io/node @privy-io/server-auth" at bounding box center [615, 299] width 434 height 25
copy div "@privy-io/server-auth"
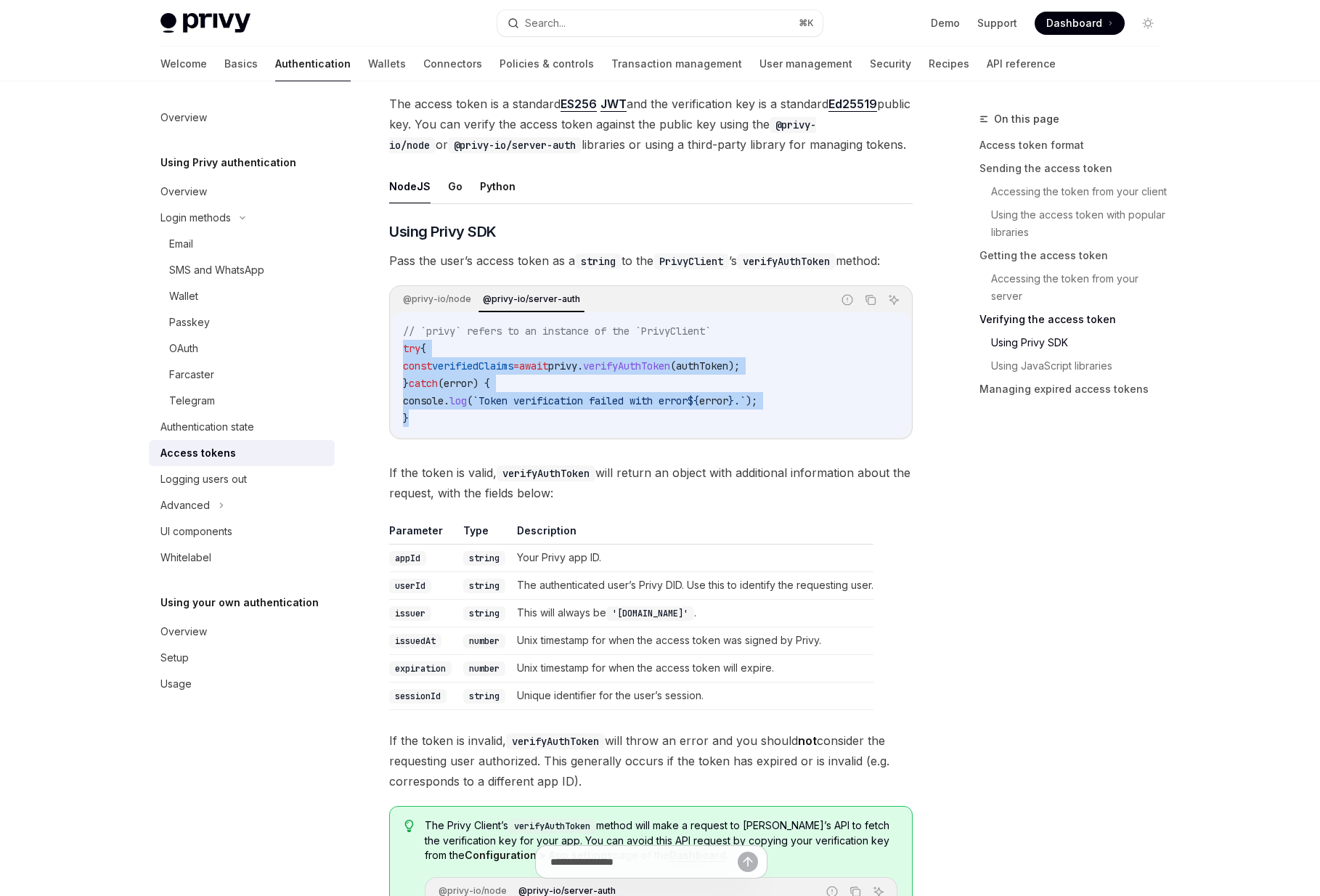
drag, startPoint x: 449, startPoint y: 425, endPoint x: 382, endPoint y: 347, distance: 102.8
copy code "try { const verifiedClaims = await privy . verifyAuthToken ( authToken ); } cat…"
click at [498, 423] on code "// `privy` refers to an instance of the `PrivyClient` try { const verifiedClaim…" at bounding box center [651, 375] width 496 height 104
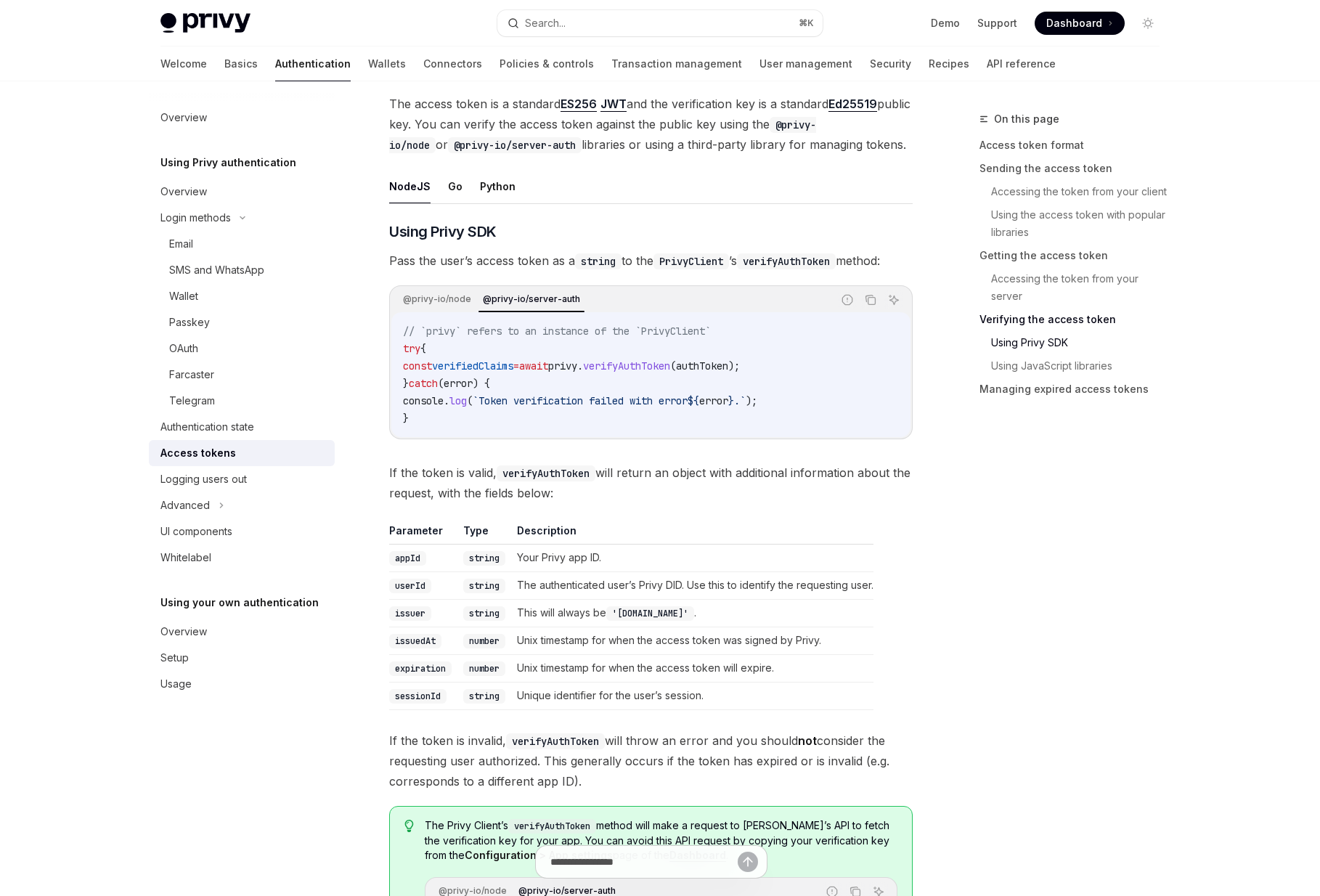
click at [519, 363] on span "=" at bounding box center [516, 365] width 6 height 13
copy code "const verifiedClaims = await privy . verifyAuthToken ( authToken );"
